Goal: Task Accomplishment & Management: Complete application form

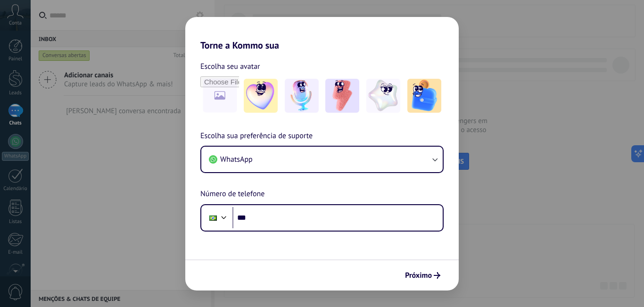
click at [485, 225] on div "Torne a Kommo sua Escolha seu avatar Escolha sua preferência de suporte WhatsAp…" at bounding box center [322, 153] width 644 height 307
click at [421, 270] on button "Próximo" at bounding box center [423, 275] width 44 height 16
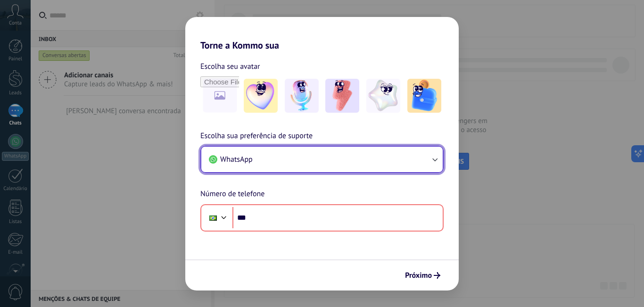
click at [359, 158] on button "WhatsApp" at bounding box center [321, 159] width 241 height 25
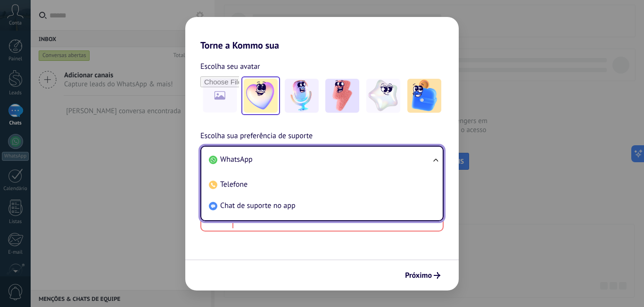
click at [263, 106] on img at bounding box center [261, 96] width 34 height 34
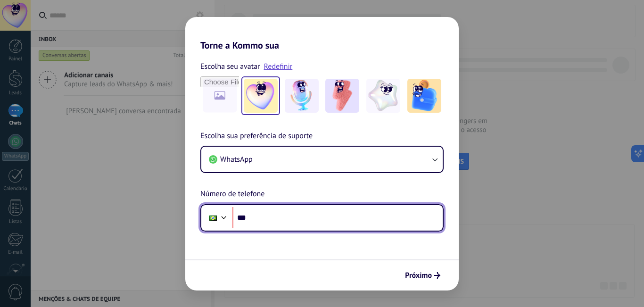
click at [290, 217] on input "***" at bounding box center [337, 218] width 210 height 22
type input "**********"
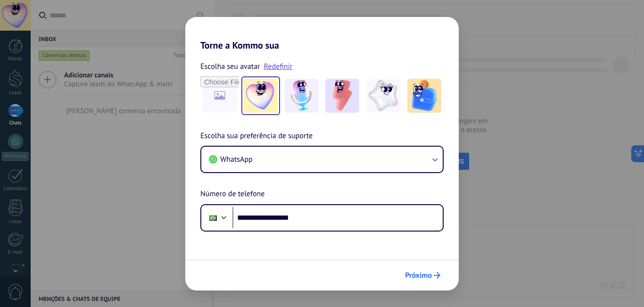
click at [431, 270] on button "Próximo" at bounding box center [423, 275] width 44 height 16
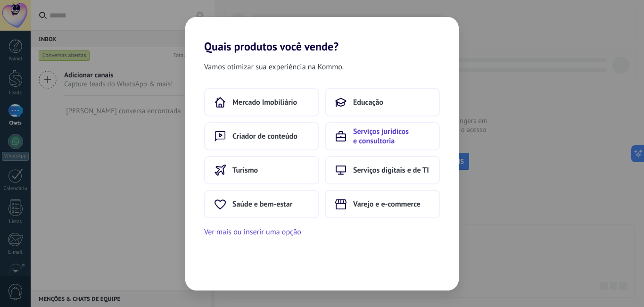
click at [366, 135] on span "Serviços jurídicos e consultoria" at bounding box center [391, 136] width 76 height 19
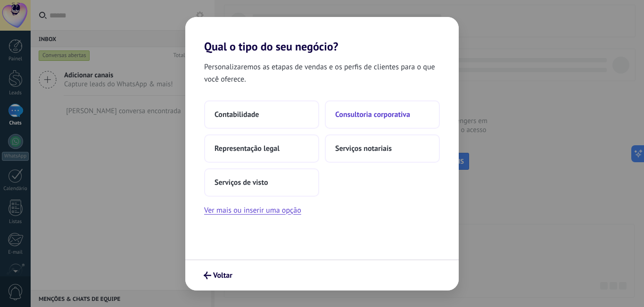
click at [373, 118] on span "Consultoria corporativa" at bounding box center [372, 114] width 75 height 9
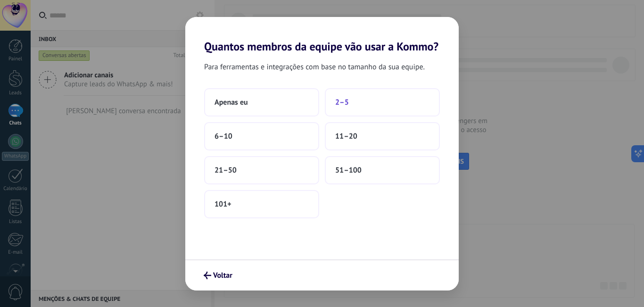
click at [339, 98] on span "2–5" at bounding box center [342, 102] width 14 height 9
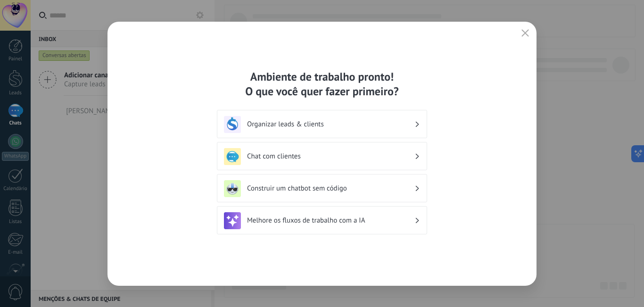
click at [340, 150] on div "Chat com clientes" at bounding box center [322, 156] width 196 height 17
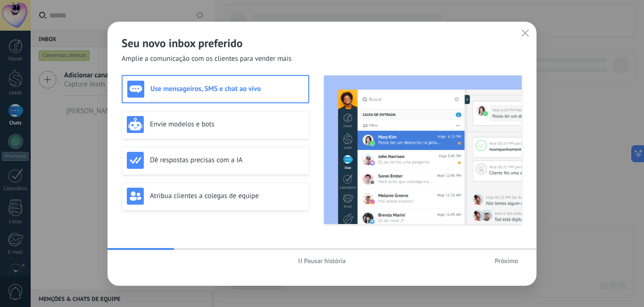
click at [503, 257] on span "Próximo" at bounding box center [507, 260] width 24 height 7
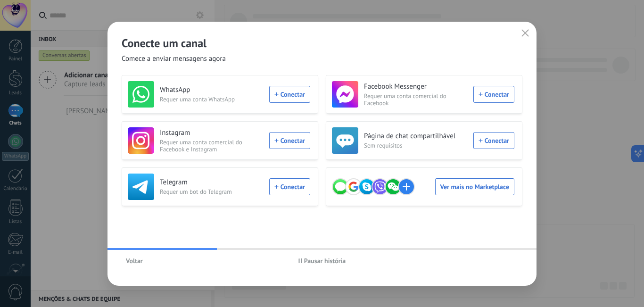
click at [130, 260] on span "Voltar" at bounding box center [134, 260] width 17 height 7
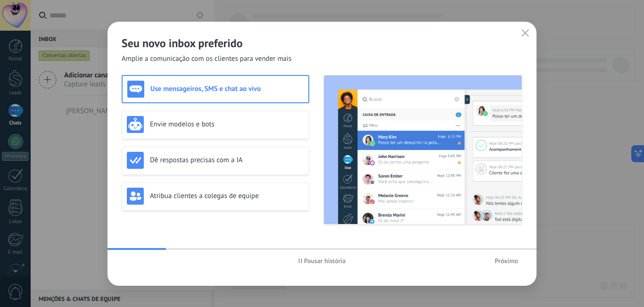
click at [512, 260] on span "Próximo" at bounding box center [507, 260] width 24 height 7
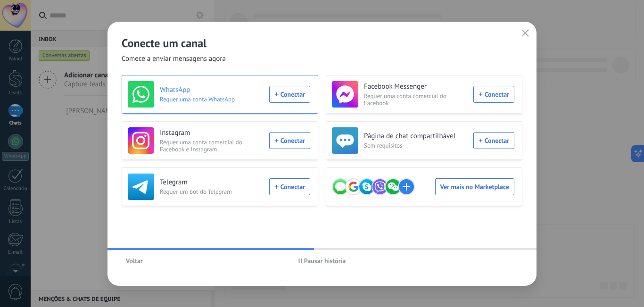
click at [294, 94] on div "WhatsApp Requer uma conta WhatsApp Conectar" at bounding box center [219, 94] width 182 height 26
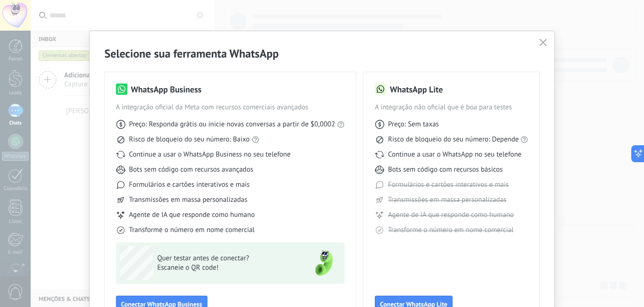
scroll to position [47, 0]
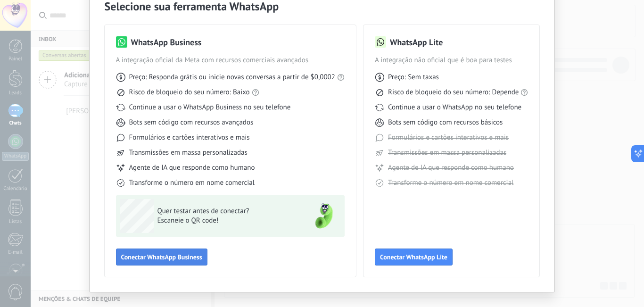
click at [187, 252] on button "Conectar WhatsApp Business" at bounding box center [161, 256] width 91 height 17
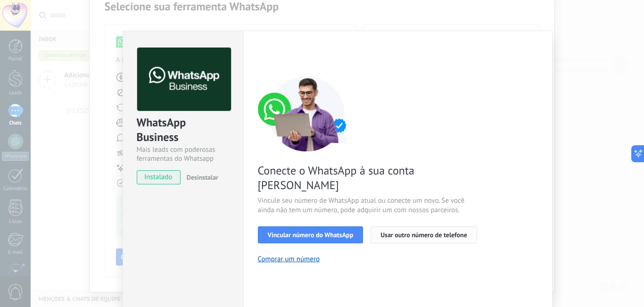
click at [387, 231] on span "Usar outro número de telefone" at bounding box center [423, 234] width 87 height 7
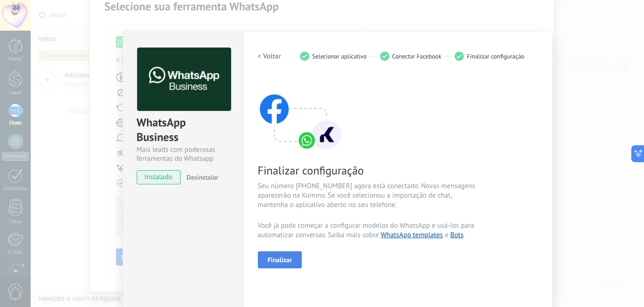
click at [290, 262] on button "Finalizar" at bounding box center [280, 259] width 44 height 17
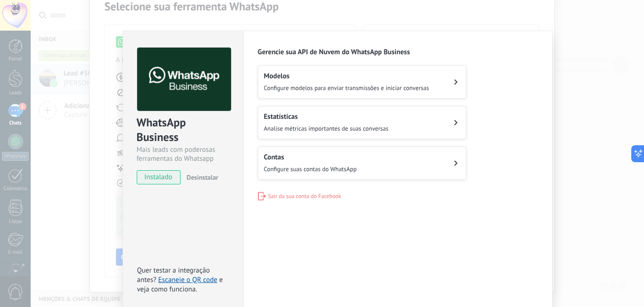
click at [351, 80] on h2 "Modelos" at bounding box center [346, 76] width 165 height 9
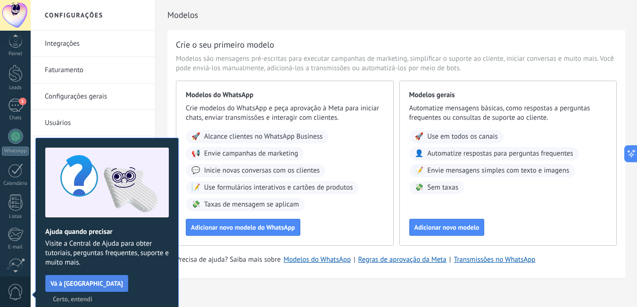
scroll to position [85, 0]
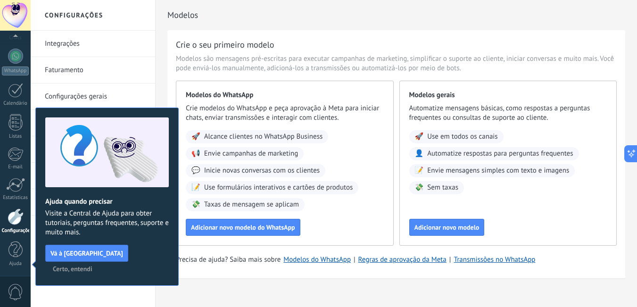
click at [92, 265] on span "Certo, entendi" at bounding box center [73, 268] width 40 height 7
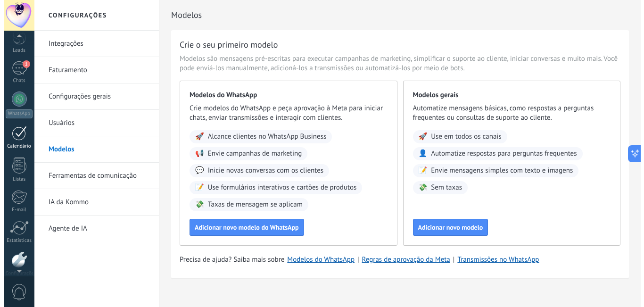
scroll to position [0, 0]
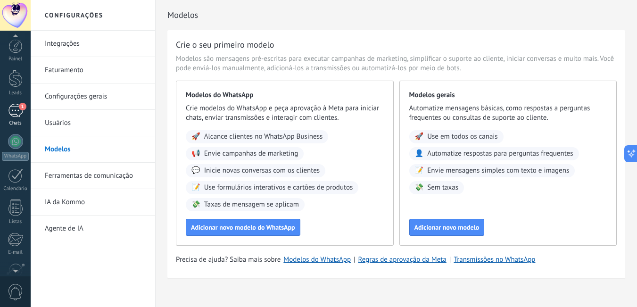
click at [24, 113] on link "1 Chats" at bounding box center [15, 115] width 31 height 23
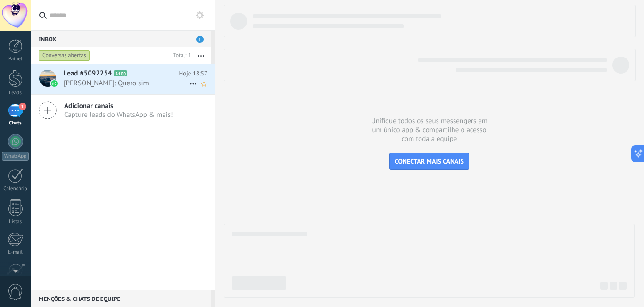
click at [142, 85] on span "[PERSON_NAME]: Quero sim" at bounding box center [127, 83] width 126 height 9
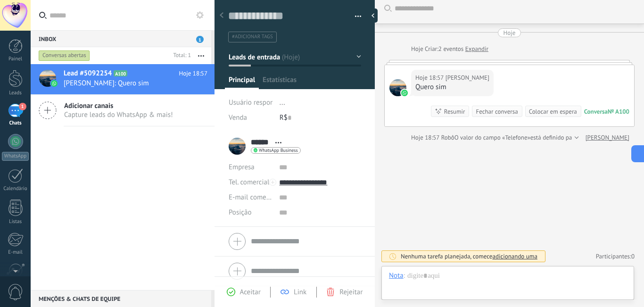
scroll to position [14, 0]
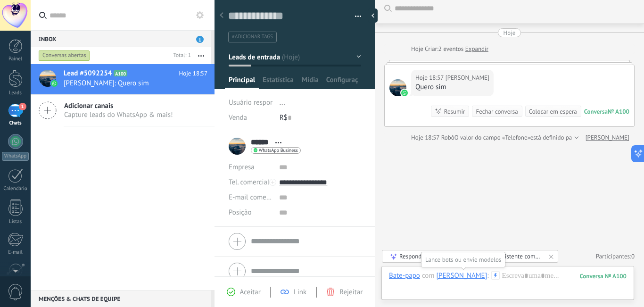
click at [491, 276] on icon at bounding box center [495, 275] width 8 height 8
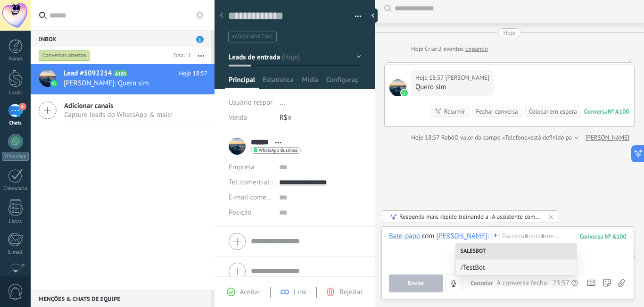
click at [536, 174] on div "Buscar Carregar mais Hoje Hoje Criar: 2 eventos Expandir Hoje 18:57 Eliane Quer…" at bounding box center [509, 150] width 269 height 314
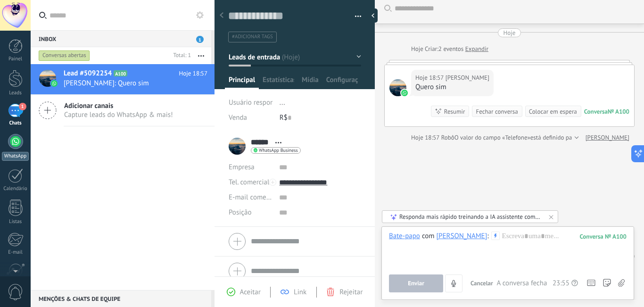
click at [9, 141] on div at bounding box center [15, 141] width 15 height 15
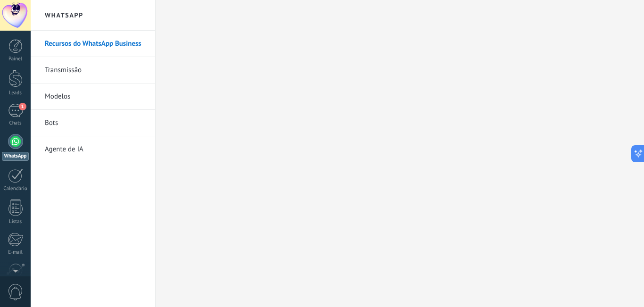
click at [54, 98] on link "Modelos" at bounding box center [95, 96] width 101 height 26
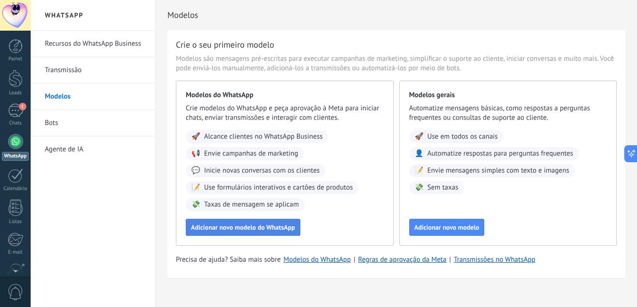
click at [272, 227] on span "Adicionar novo modelo do WhatsApp" at bounding box center [243, 227] width 104 height 7
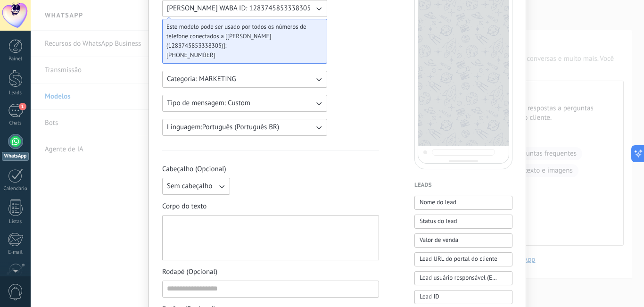
scroll to position [141, 0]
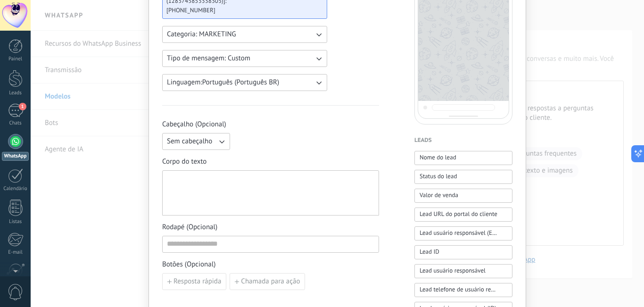
click at [234, 177] on div at bounding box center [270, 192] width 207 height 37
paste div
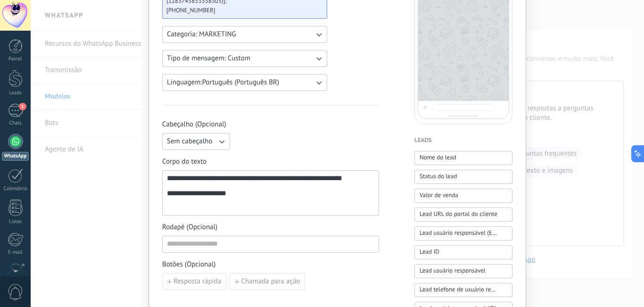
click at [167, 181] on div "**********" at bounding box center [270, 192] width 207 height 37
click at [444, 159] on span "Nome do lead" at bounding box center [438, 157] width 37 height 9
click at [194, 246] on input at bounding box center [271, 243] width 216 height 15
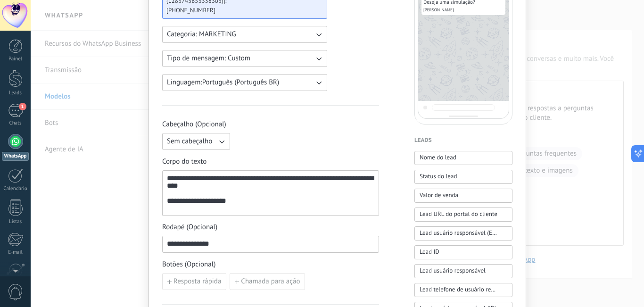
scroll to position [0, 0]
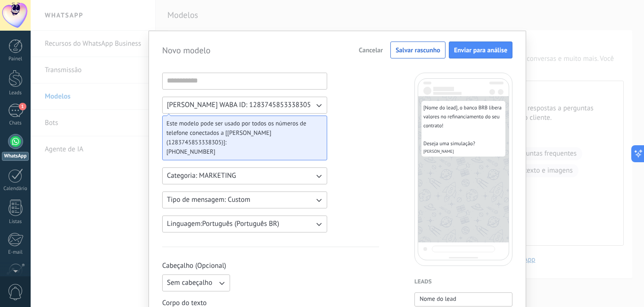
type input "**********"
click at [243, 74] on input at bounding box center [245, 80] width 164 height 15
type input "**********"
click at [283, 104] on span "[PERSON_NAME] WABA ID: 1283745853338305" at bounding box center [239, 104] width 144 height 9
click at [297, 103] on li "[PERSON_NAME] WABA ID: 1283745853338305" at bounding box center [242, 105] width 170 height 16
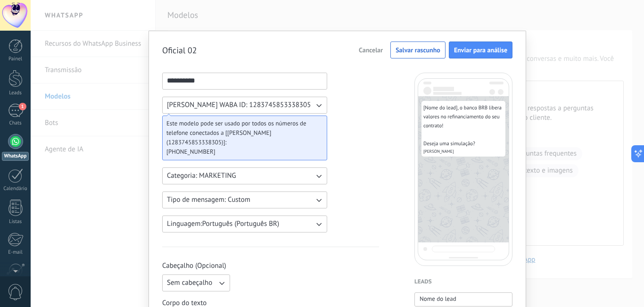
click at [297, 103] on button "[PERSON_NAME] WABA ID: 1283745853338305" at bounding box center [244, 105] width 165 height 17
click at [297, 103] on li "[PERSON_NAME] WABA ID: 1283745853338305" at bounding box center [242, 105] width 170 height 16
click at [318, 102] on icon "button" at bounding box center [318, 104] width 9 height 9
click at [295, 102] on span "[PERSON_NAME] WABA ID: 1283745853338305" at bounding box center [239, 104] width 144 height 9
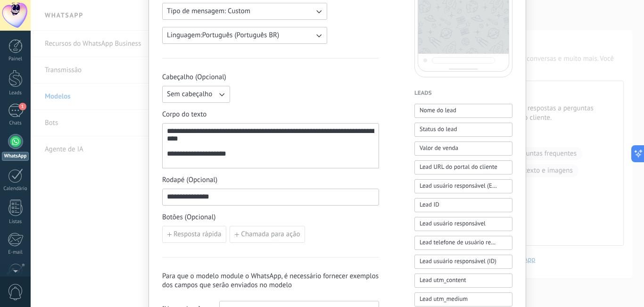
scroll to position [236, 0]
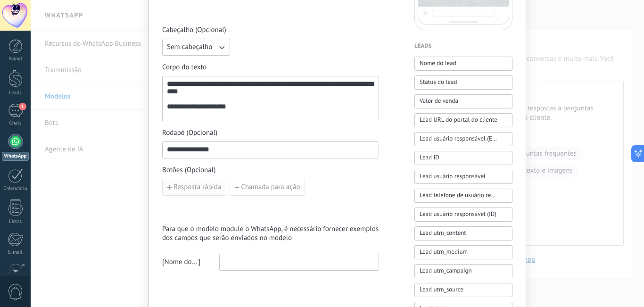
click at [198, 188] on span "Resposta rápida" at bounding box center [197, 187] width 48 height 7
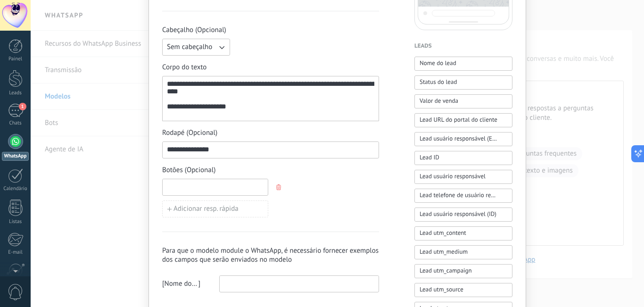
click at [205, 187] on input at bounding box center [215, 186] width 105 height 15
type input "**********"
click at [214, 206] on span "Adicionar resp. rápida" at bounding box center [205, 209] width 65 height 7
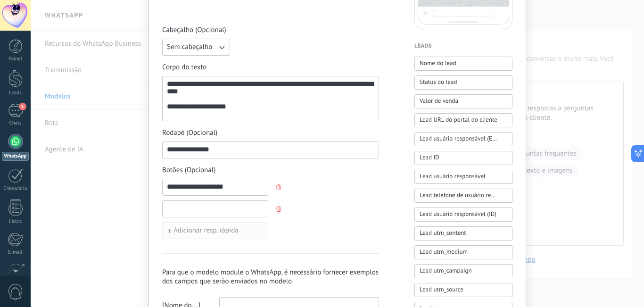
click at [214, 205] on input at bounding box center [215, 208] width 105 height 15
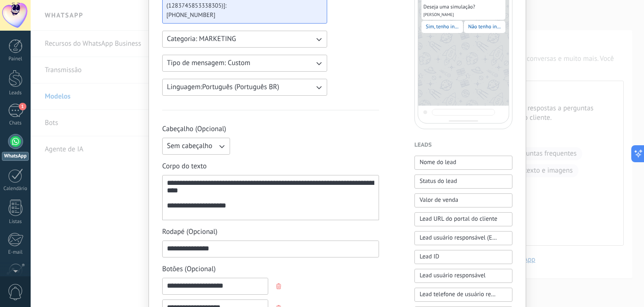
scroll to position [330, 0]
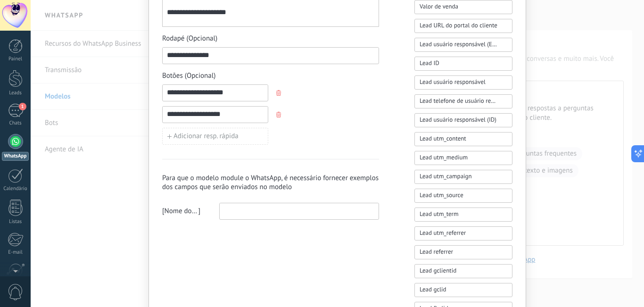
type input "**********"
click at [266, 213] on input at bounding box center [299, 210] width 159 height 15
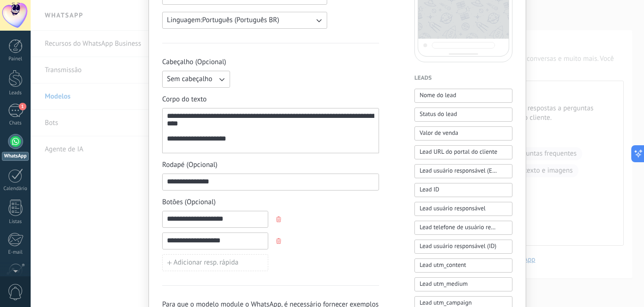
scroll to position [47, 0]
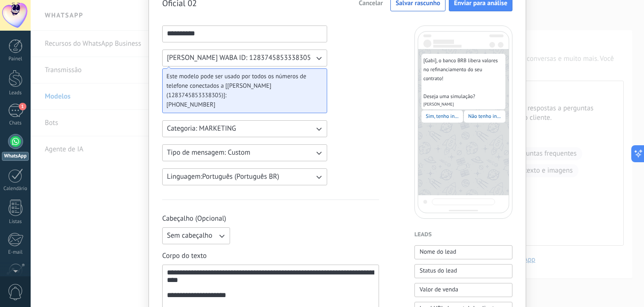
type input "****"
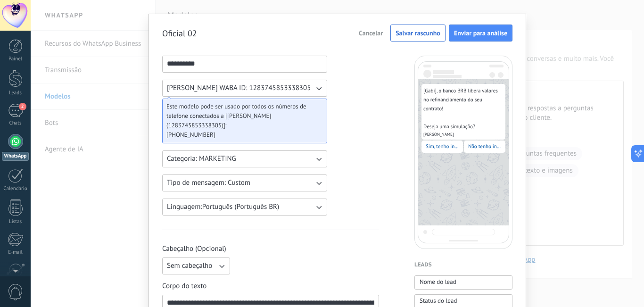
scroll to position [0, 0]
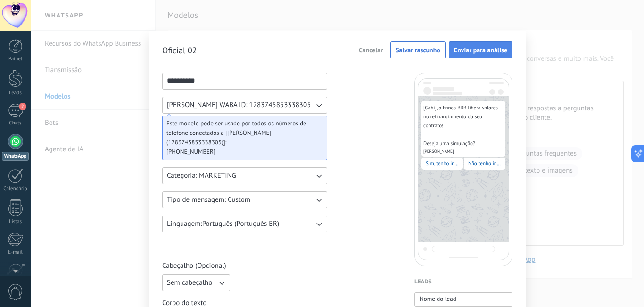
click at [469, 50] on span "Enviar para análise" at bounding box center [480, 50] width 53 height 7
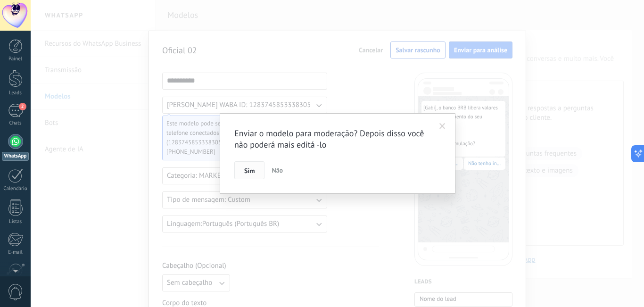
click at [255, 170] on button "Sim" at bounding box center [249, 170] width 30 height 18
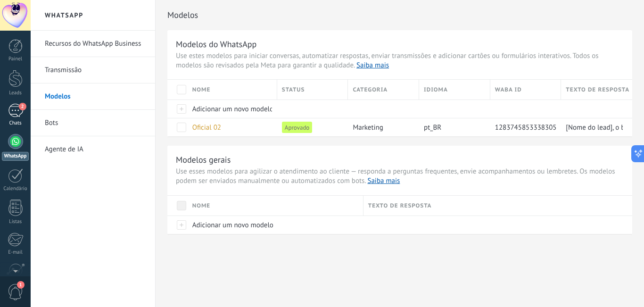
click at [17, 116] on div "2" at bounding box center [15, 111] width 15 height 14
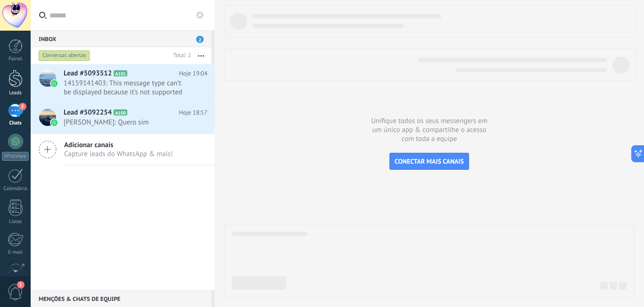
click at [18, 76] on div at bounding box center [15, 78] width 14 height 17
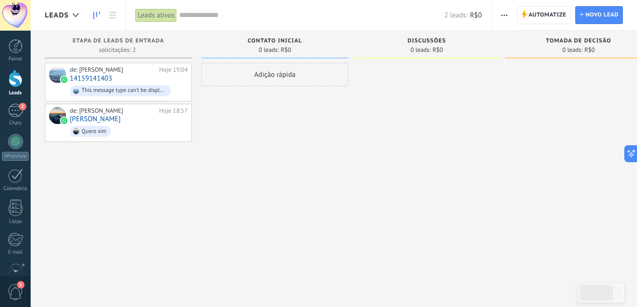
click at [499, 19] on button "button" at bounding box center [504, 15] width 14 height 18
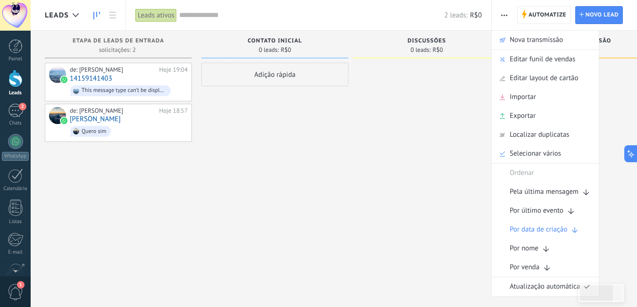
drag, startPoint x: 528, startPoint y: 95, endPoint x: 345, endPoint y: 100, distance: 184.0
click at [509, 62] on ul "Automatize Nova transmissão Editar funil de vendas Editar layout de cartão Impo…" at bounding box center [545, 163] width 108 height 266
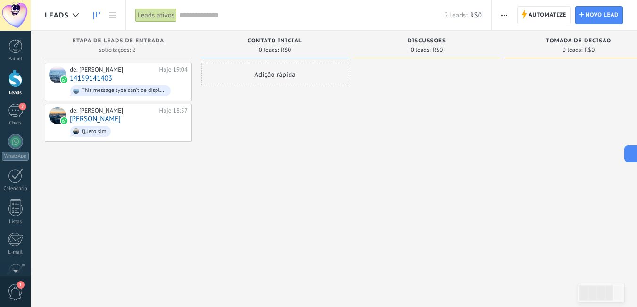
drag, startPoint x: 343, startPoint y: 101, endPoint x: 498, endPoint y: 68, distance: 159.0
click at [343, 101] on div "Adição rápida" at bounding box center [274, 155] width 147 height 184
click at [584, 11] on link "Lead Novo lead" at bounding box center [599, 15] width 48 height 18
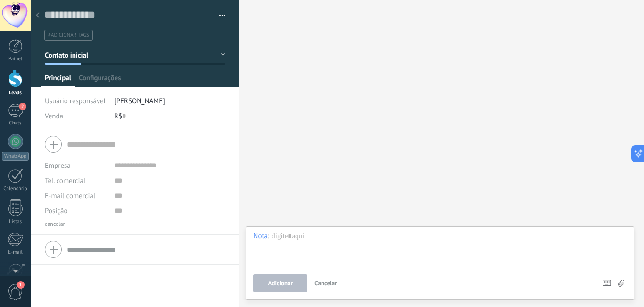
click at [151, 144] on input "text" at bounding box center [146, 145] width 158 height 12
type input "********"
click at [154, 159] on input "text" at bounding box center [169, 165] width 111 height 15
type input "**********"
drag, startPoint x: 167, startPoint y: 165, endPoint x: 112, endPoint y: 158, distance: 55.6
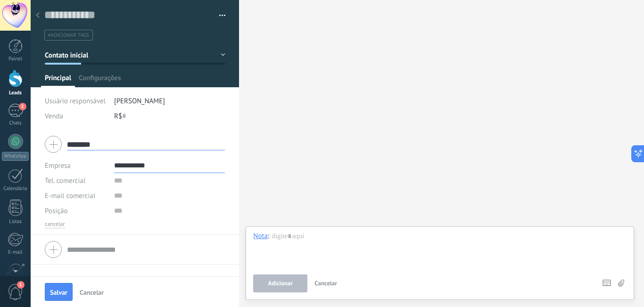
click at [112, 158] on div "**********" at bounding box center [135, 165] width 180 height 15
click at [125, 181] on input "text" at bounding box center [169, 180] width 111 height 15
paste input "**********"
type input "**********"
click at [59, 289] on span "Salvar" at bounding box center [58, 292] width 17 height 7
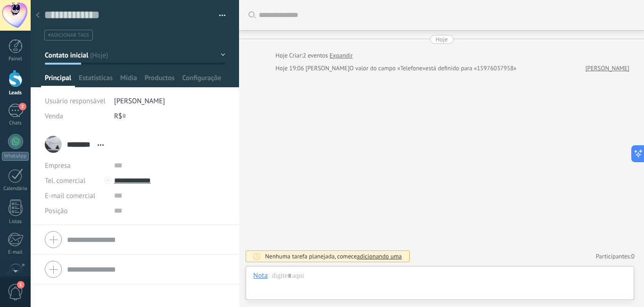
scroll to position [14, 0]
click at [144, 178] on input "**********" at bounding box center [169, 180] width 111 height 15
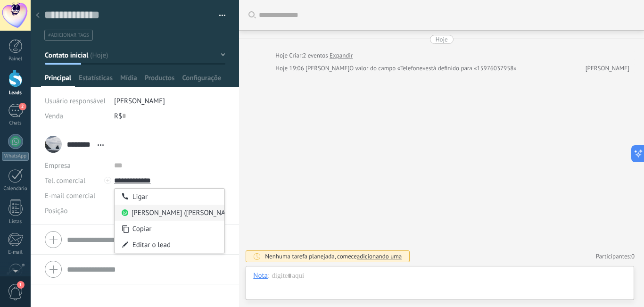
type input "**********"
click at [163, 212] on div "[PERSON_NAME] ([PERSON_NAME])" at bounding box center [170, 213] width 110 height 16
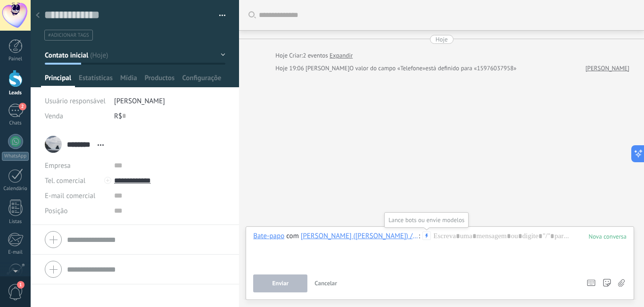
click at [426, 234] on use at bounding box center [427, 235] width 8 height 8
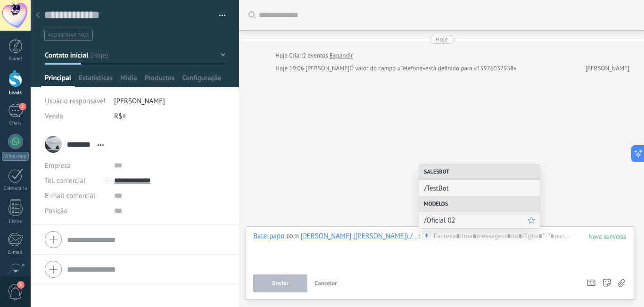
click at [453, 221] on span "/Oficial 02" at bounding box center [476, 220] width 104 height 9
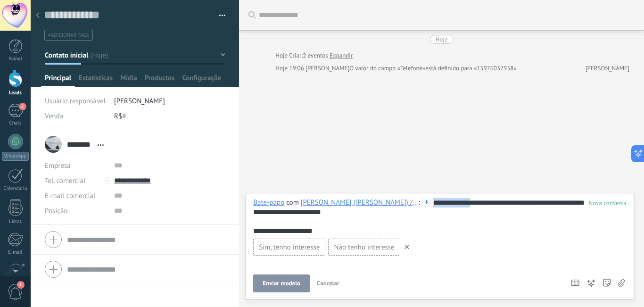
drag, startPoint x: 479, startPoint y: 200, endPoint x: 433, endPoint y: 196, distance: 46.9
click at [433, 196] on div "**********" at bounding box center [440, 246] width 388 height 107
click at [276, 277] on button "Enviar modelo" at bounding box center [281, 283] width 57 height 18
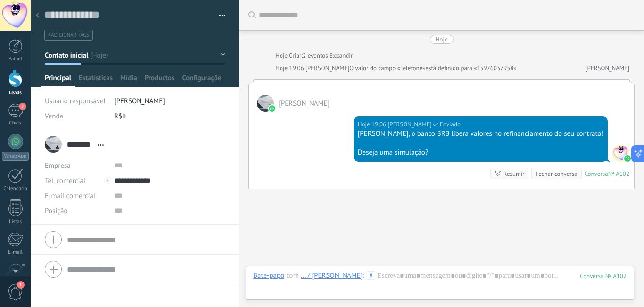
scroll to position [47, 0]
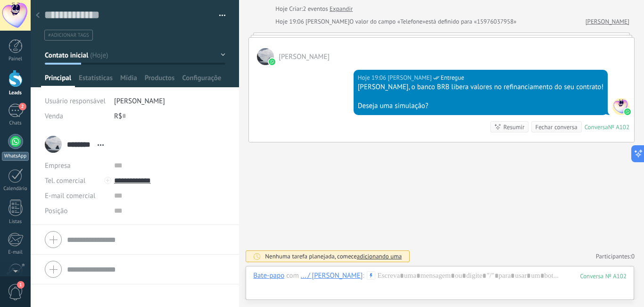
click at [17, 138] on div at bounding box center [15, 141] width 15 height 15
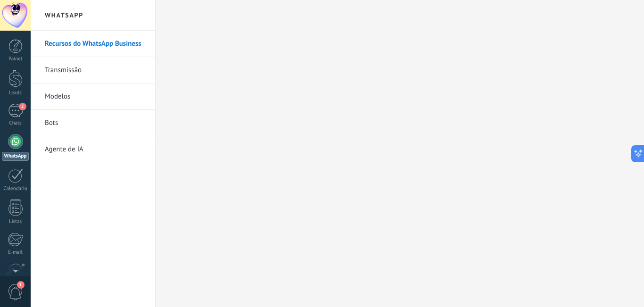
click at [62, 98] on link "Modelos" at bounding box center [95, 96] width 101 height 26
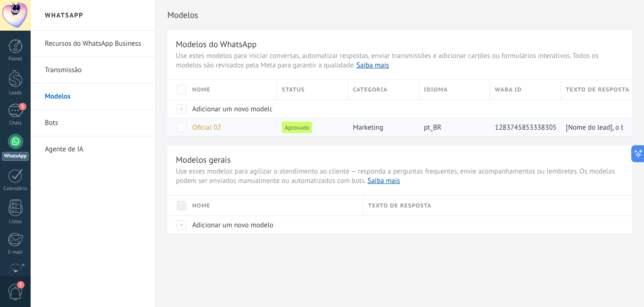
click at [200, 124] on span "Oficial 02" at bounding box center [206, 127] width 29 height 9
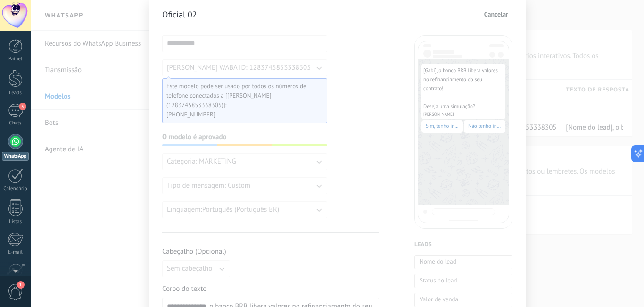
scroll to position [25, 0]
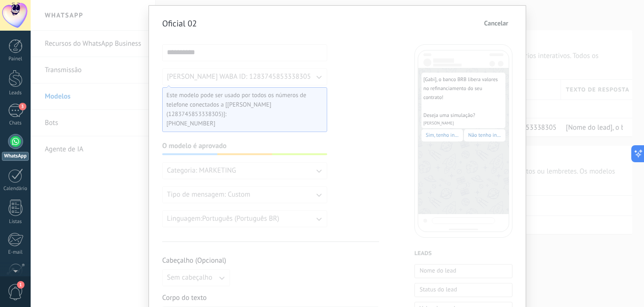
click at [502, 20] on span "Cancelar" at bounding box center [496, 23] width 24 height 7
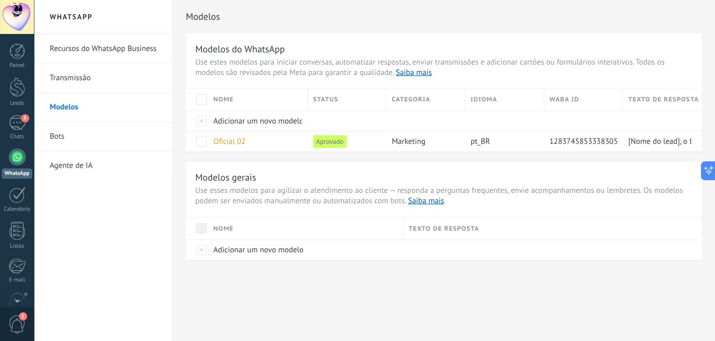
scroll to position [0, 0]
type textarea "**********"
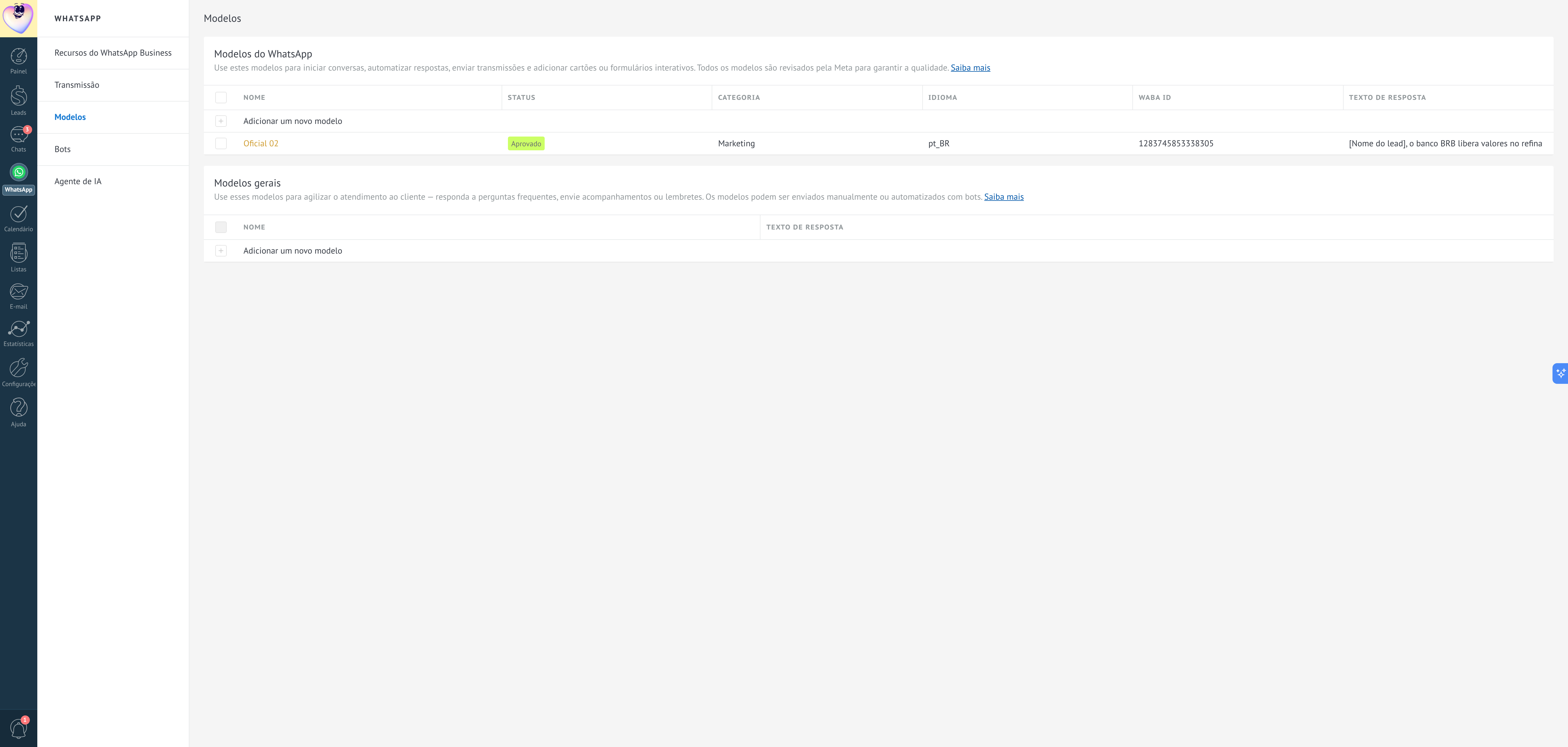
scroll to position [9, 0]
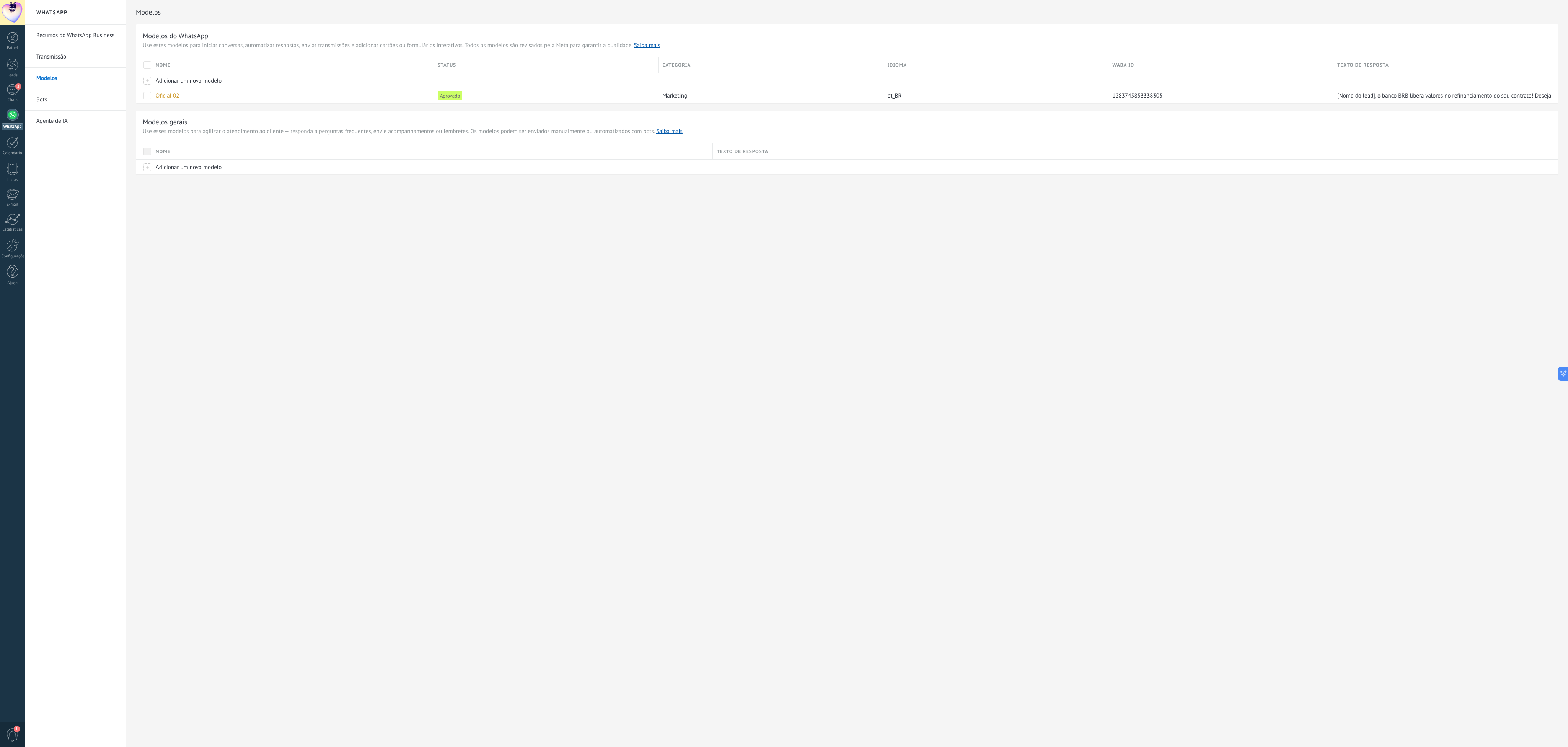
drag, startPoint x: 509, startPoint y: 0, endPoint x: 971, endPoint y: 496, distance: 677.8
click at [516, 248] on div "WhatsApp Recursos do WhatsApp Business Transmissão Modelos Bots Agente de IA Mo…" at bounding box center [796, 373] width 1543 height 747
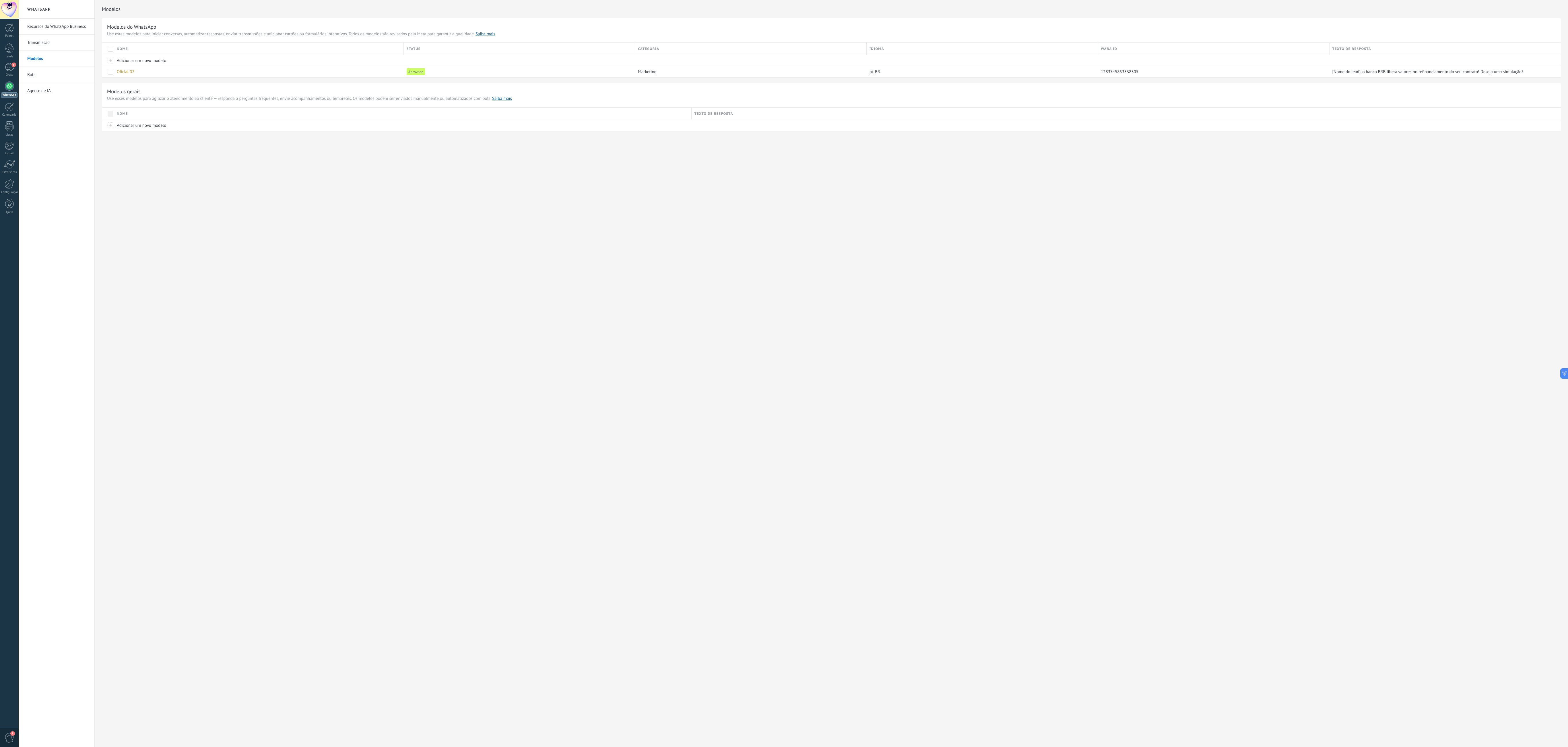
drag, startPoint x: 1094, startPoint y: 0, endPoint x: 924, endPoint y: 301, distance: 345.7
click at [387, 186] on div "WhatsApp Recursos do WhatsApp Business Transmissão Modelos Bots Agente de IA Mo…" at bounding box center [793, 374] width 1549 height 747
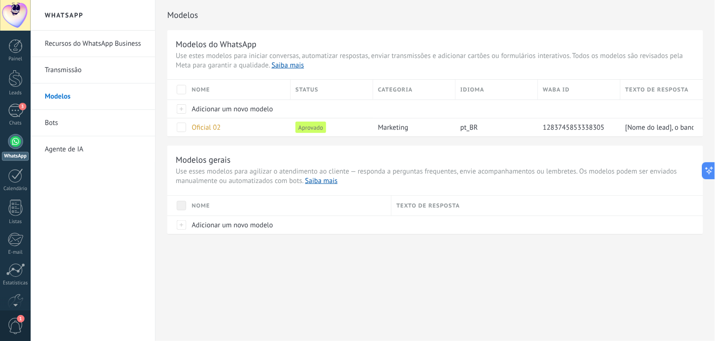
scroll to position [13, 0]
click at [204, 126] on span "Oficial 02" at bounding box center [206, 127] width 29 height 9
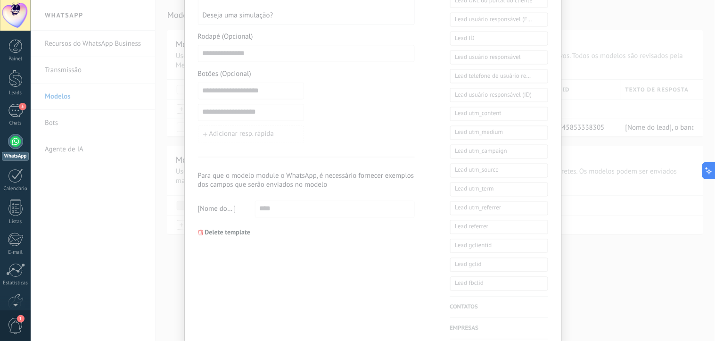
scroll to position [366, 0]
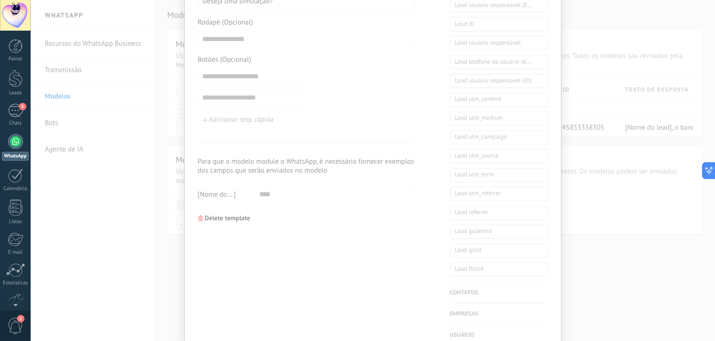
click at [567, 214] on div "**********" at bounding box center [373, 170] width 685 height 341
